Goal: Check status: Check status

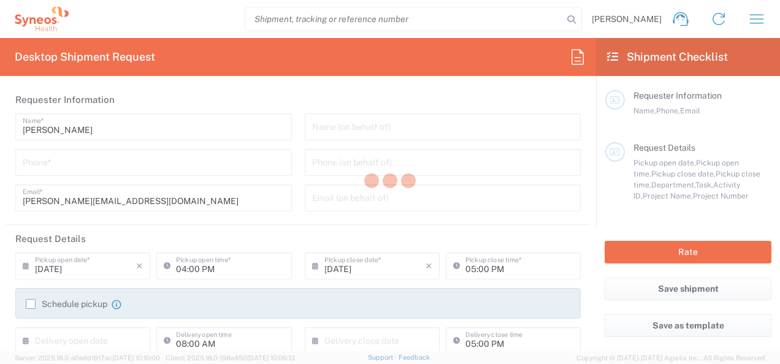
type input "3229"
type input "[GEOGRAPHIC_DATA]"
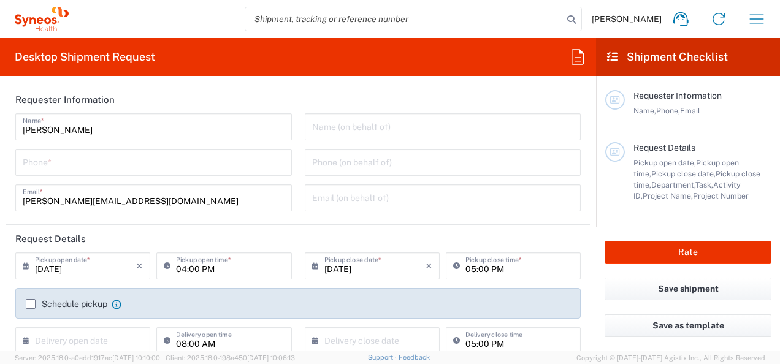
type input "Syneos Health France SARL"
click at [679, 11] on icon at bounding box center [681, 19] width 20 height 20
click at [650, 21] on span "[PERSON_NAME]" at bounding box center [627, 18] width 70 height 11
click at [605, 20] on div "[PERSON_NAME] Home Shipment estimator Shipment tracking Desktop shipment reques…" at bounding box center [422, 18] width 707 height 29
click at [629, 20] on span "[PERSON_NAME]" at bounding box center [627, 18] width 70 height 11
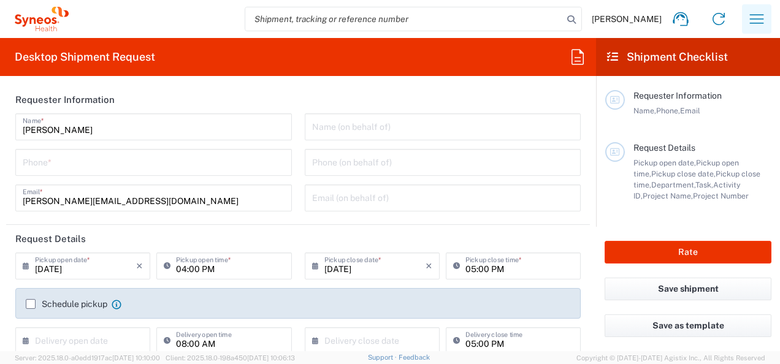
click at [759, 18] on icon "button" at bounding box center [757, 18] width 14 height 9
click at [770, 18] on button "button" at bounding box center [756, 18] width 29 height 29
click at [757, 18] on icon "button" at bounding box center [757, 18] width 14 height 9
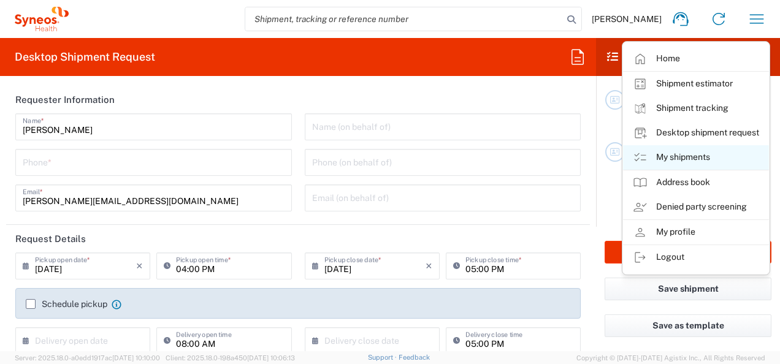
click at [697, 157] on link "My shipments" at bounding box center [696, 157] width 146 height 25
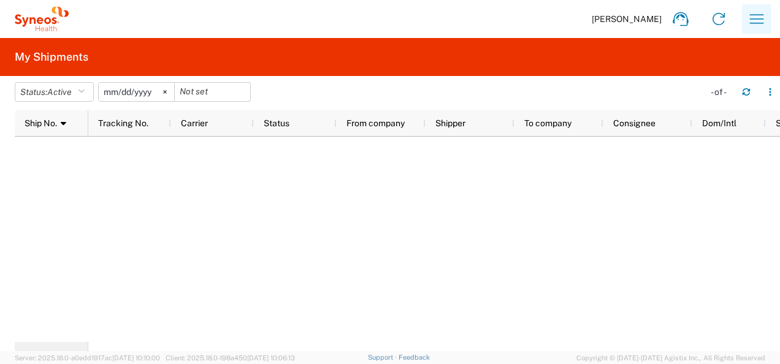
click at [763, 17] on icon "button" at bounding box center [757, 19] width 20 height 20
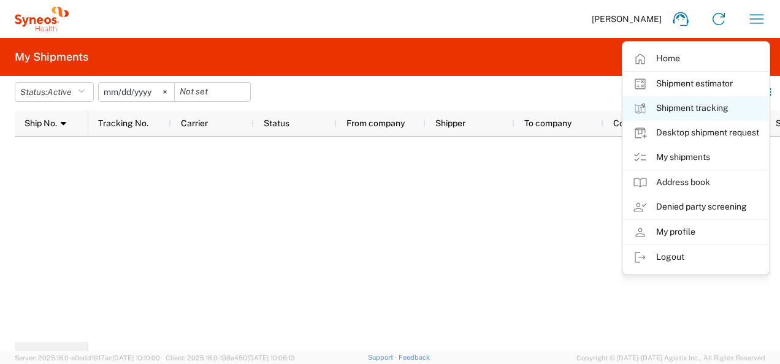
click at [699, 105] on link "Shipment tracking" at bounding box center [696, 108] width 146 height 25
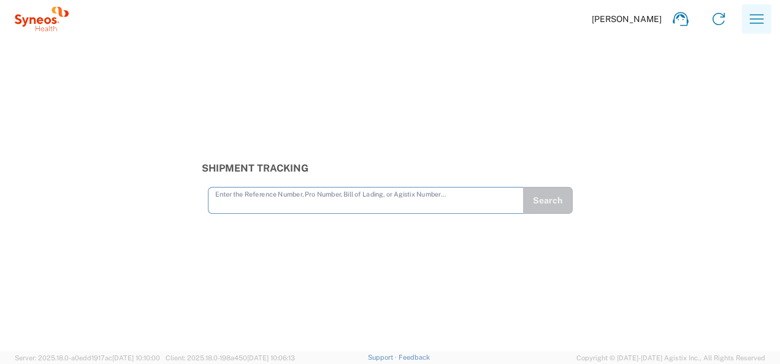
click at [762, 17] on icon "button" at bounding box center [757, 19] width 20 height 20
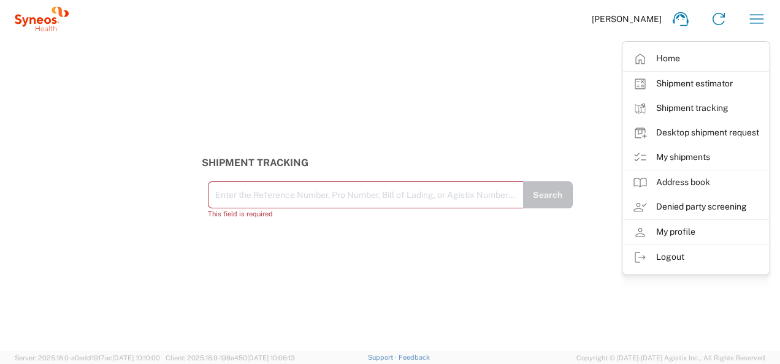
click at [256, 204] on input "text" at bounding box center [365, 193] width 301 height 21
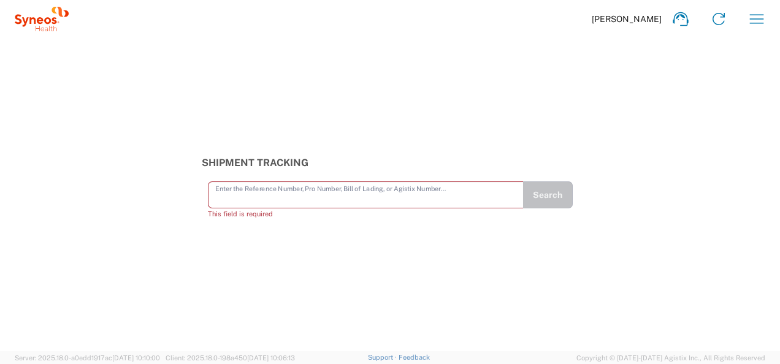
paste input "56699310"
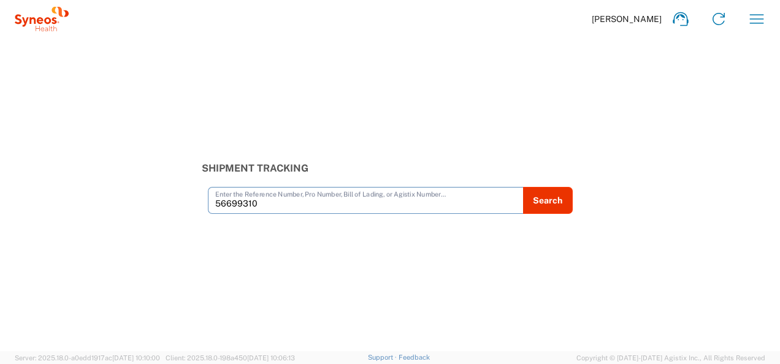
type input "56699310"
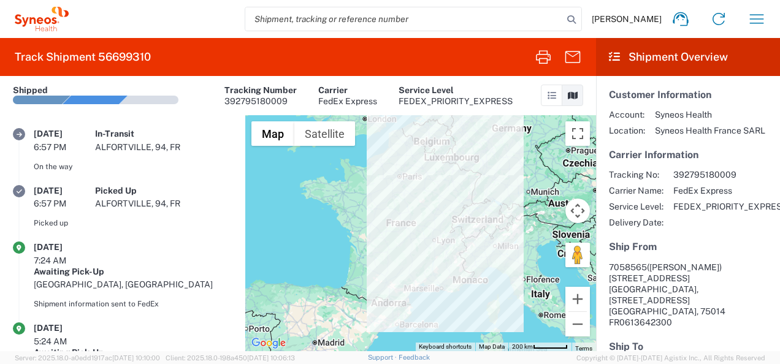
click at [471, 97] on div "FEDEX_PRIORITY_EXPRESS" at bounding box center [456, 101] width 114 height 11
click at [682, 18] on icon at bounding box center [681, 19] width 20 height 20
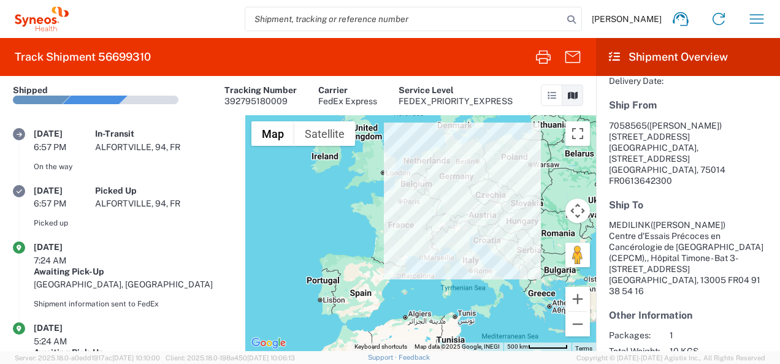
scroll to position [200, 0]
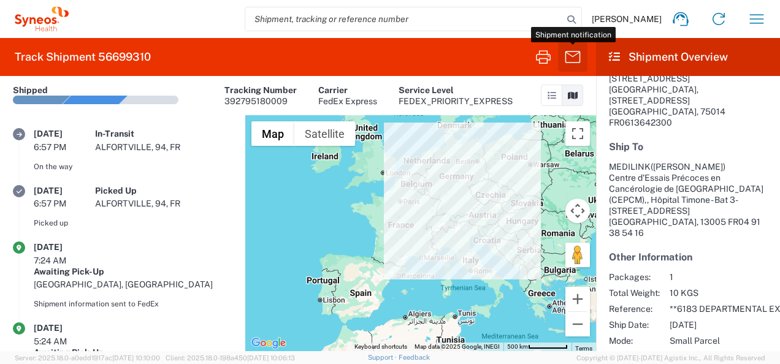
click at [580, 53] on icon "button" at bounding box center [573, 57] width 20 height 20
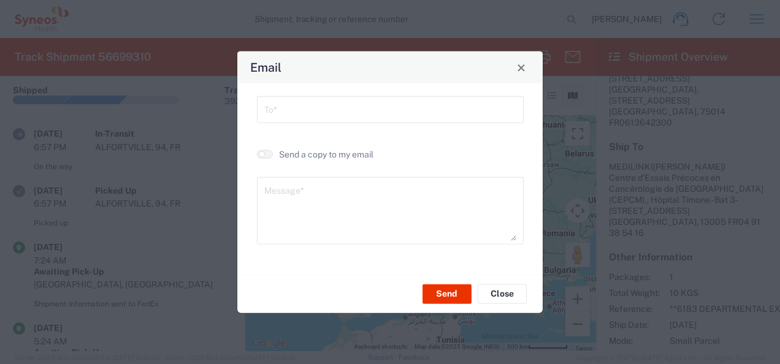
click at [310, 110] on input "text" at bounding box center [390, 108] width 252 height 21
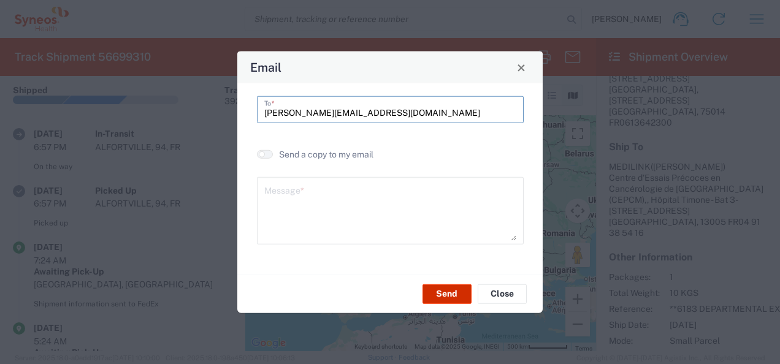
type input "[PERSON_NAME][EMAIL_ADDRESS][DOMAIN_NAME]"
click at [460, 288] on button "Send" at bounding box center [446, 294] width 49 height 20
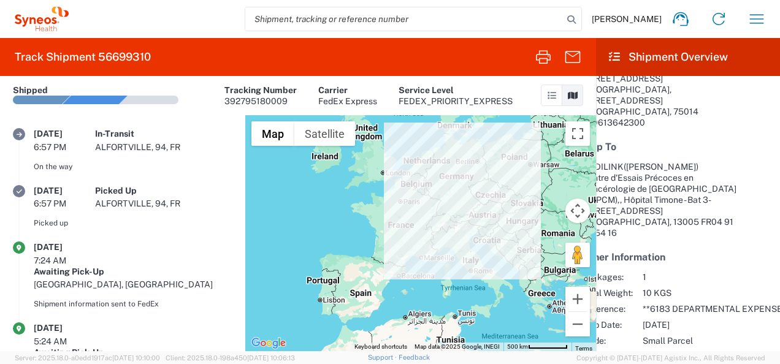
drag, startPoint x: 702, startPoint y: 339, endPoint x: 766, endPoint y: 345, distance: 64.6
click at [766, 345] on agx-shipment-overview-widget "Customer Information Account: Syneos Health Location: Syneos Health [GEOGRAPHIC…" at bounding box center [688, 213] width 184 height 275
